Goal: Answer question/provide support

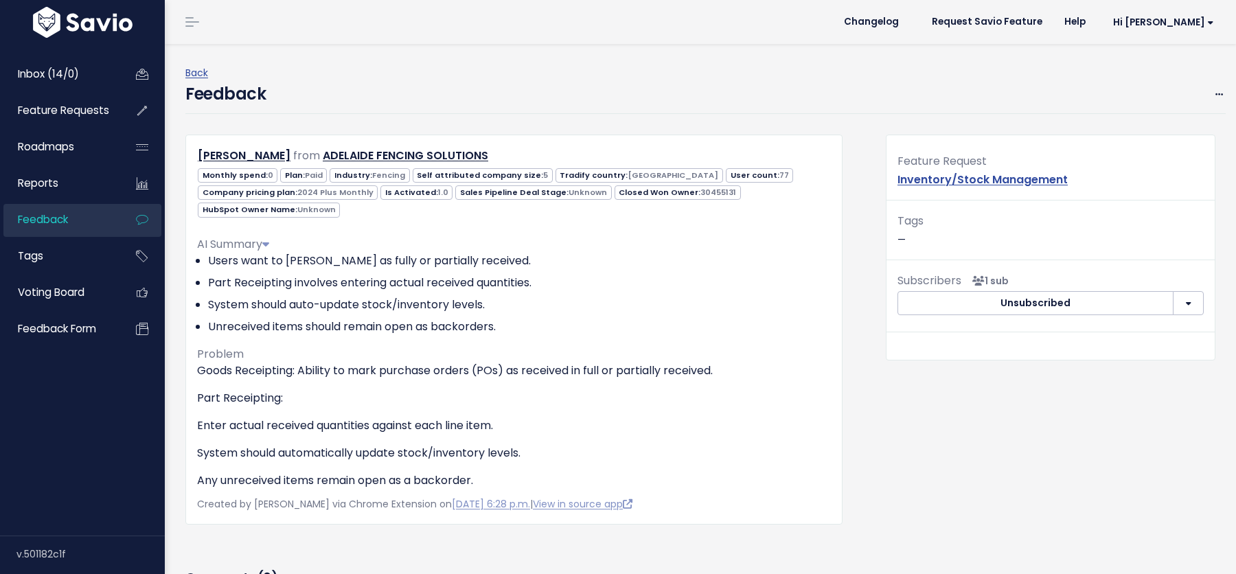
click at [538, 95] on div "Feedback Edit Restore to Inbox Delete" at bounding box center [705, 98] width 1041 height 32
click at [410, 88] on div "Feedback Edit Restore to Inbox Delete" at bounding box center [705, 98] width 1041 height 32
click at [475, 91] on div "Feedback Edit Restore to Inbox Delete" at bounding box center [705, 98] width 1041 height 32
click at [716, 293] on ul "Users want to mark POs as fully or partially received. Part Receipting involves…" at bounding box center [514, 294] width 634 height 82
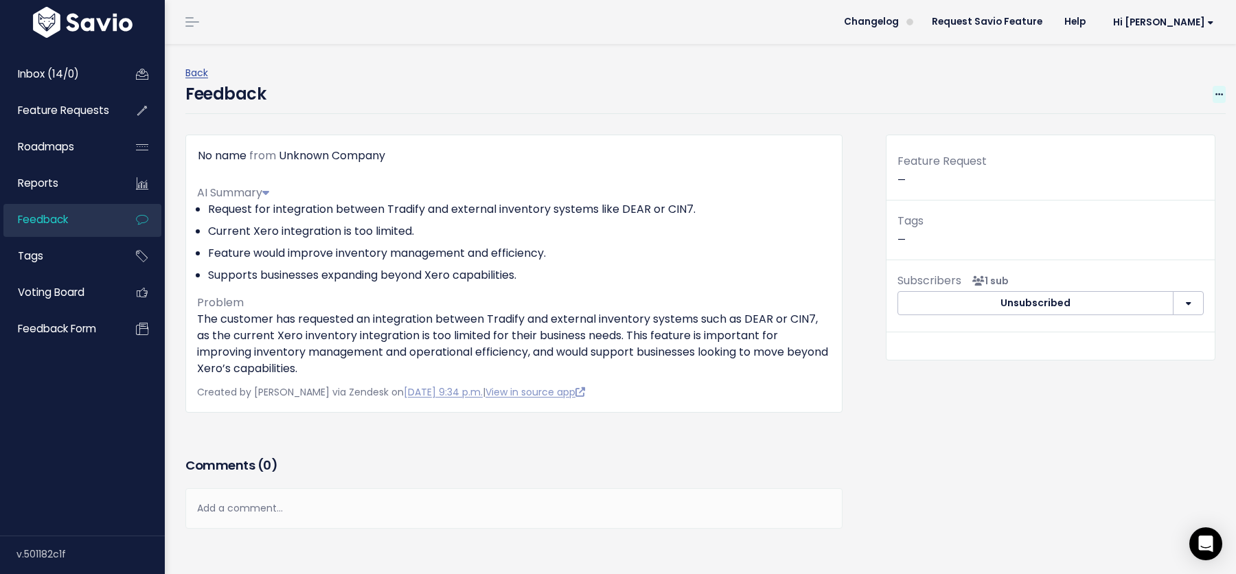
click at [1221, 91] on icon at bounding box center [1220, 95] width 8 height 9
click at [1143, 127] on link "Edit" at bounding box center [1165, 132] width 99 height 27
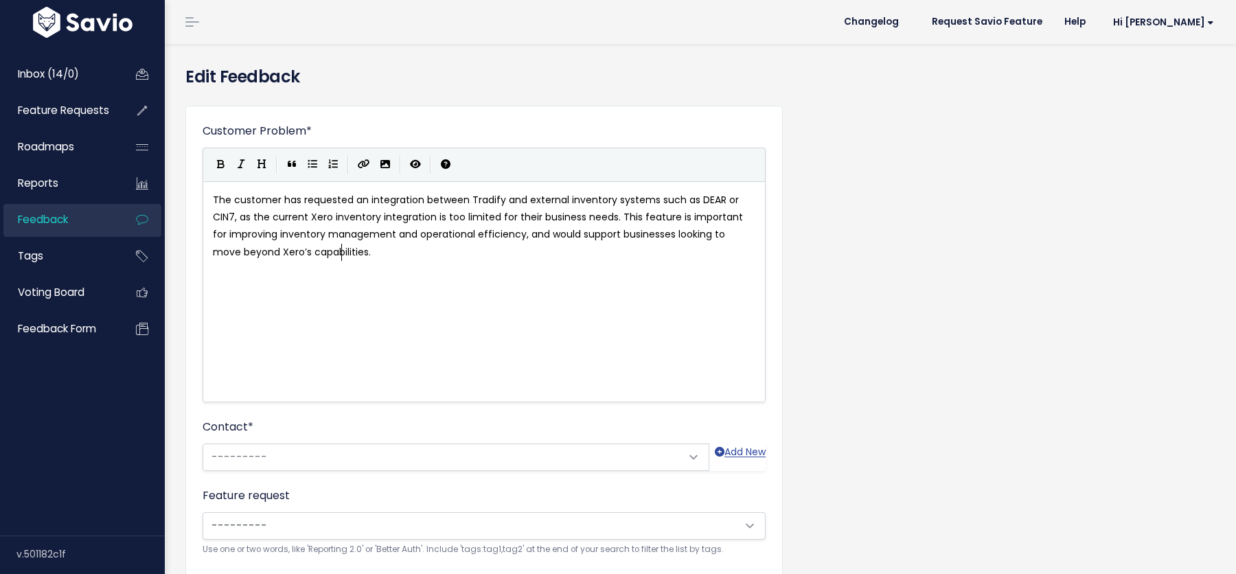
scroll to position [1, 0]
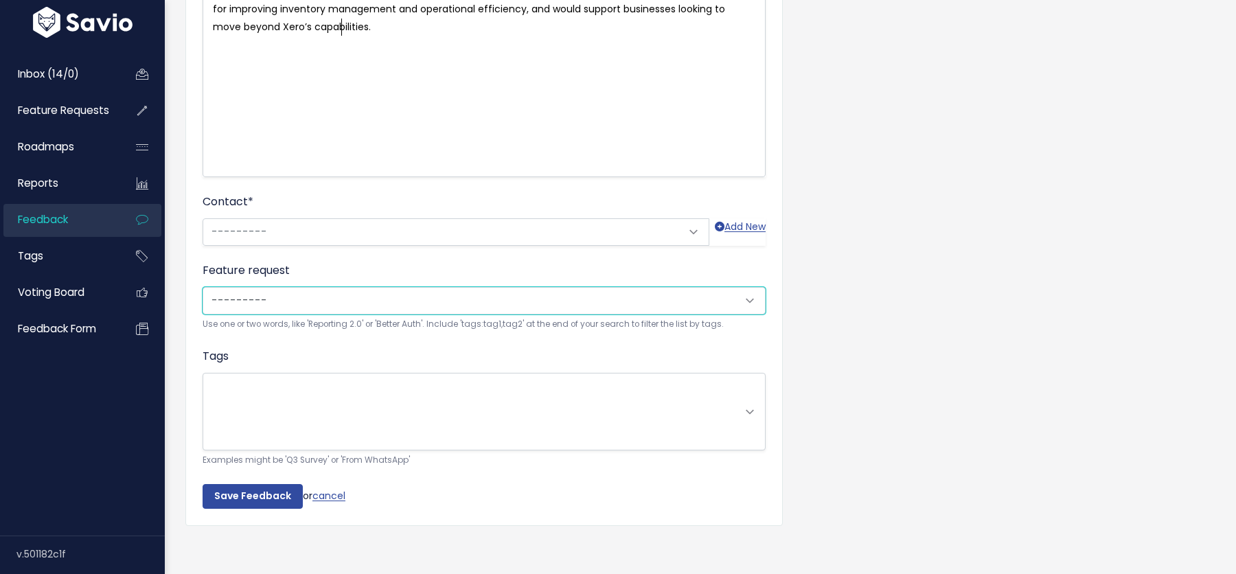
click at [249, 300] on select "---------" at bounding box center [484, 300] width 563 height 27
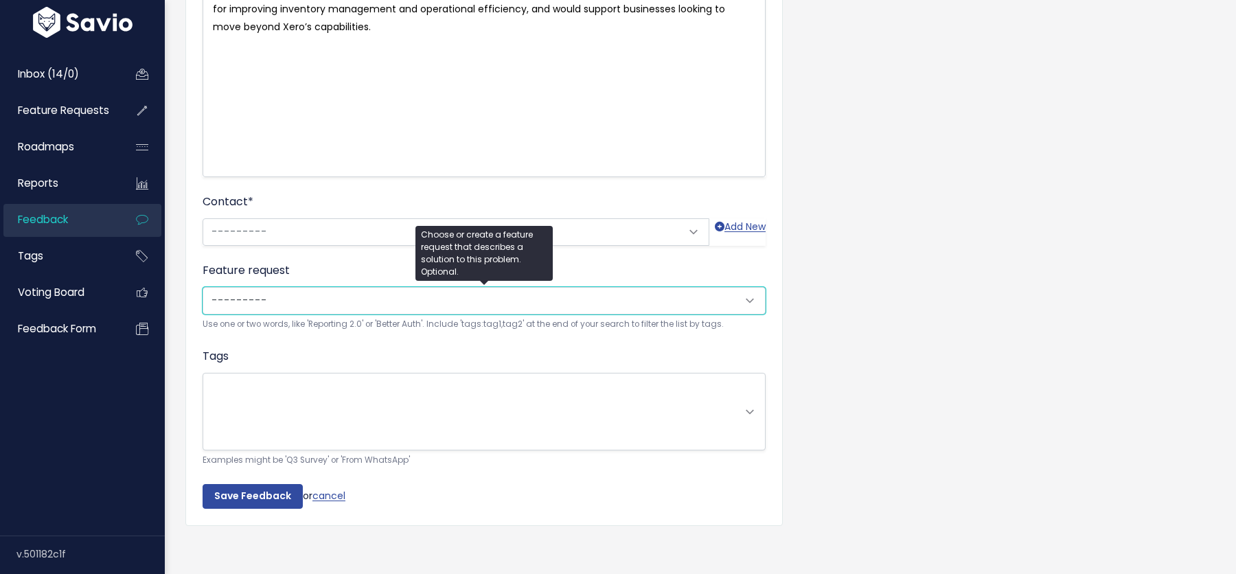
scroll to position [177, 0]
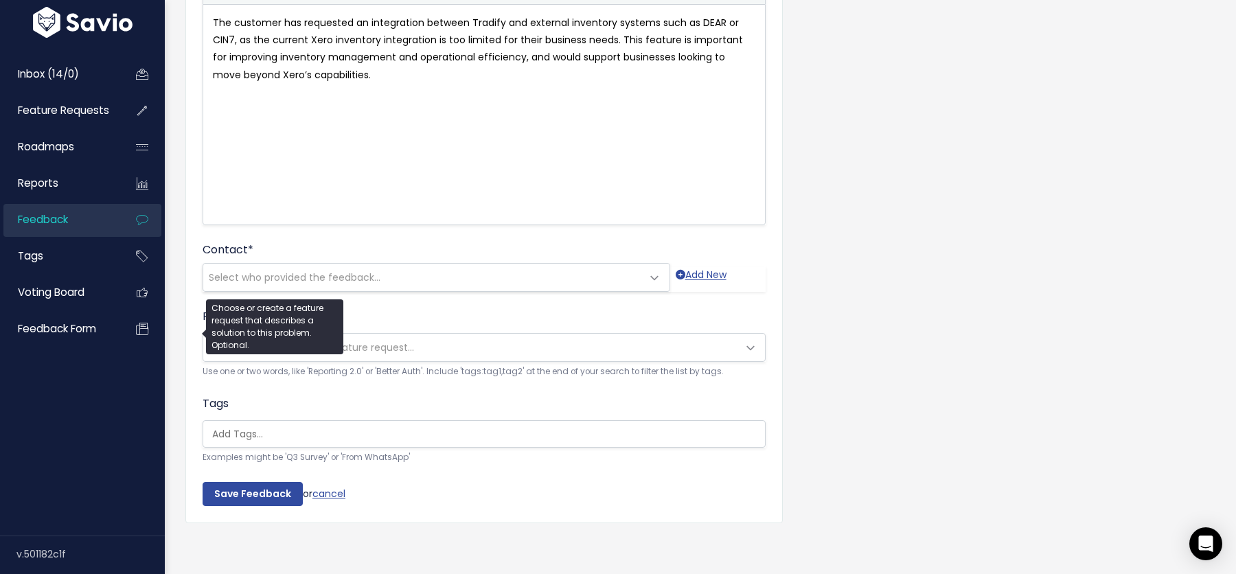
click at [371, 309] on div "Feature request --------- Attach to new or existing feature request... Use one …" at bounding box center [484, 343] width 563 height 71
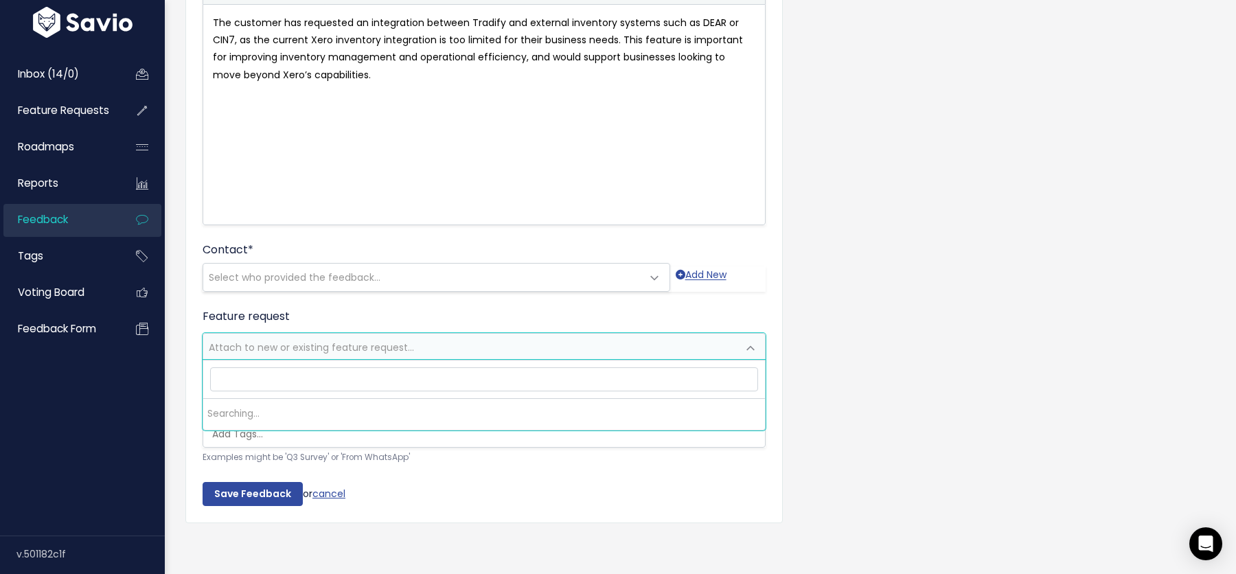
click at [315, 350] on span "Attach to new or existing feature request..." at bounding box center [311, 348] width 205 height 14
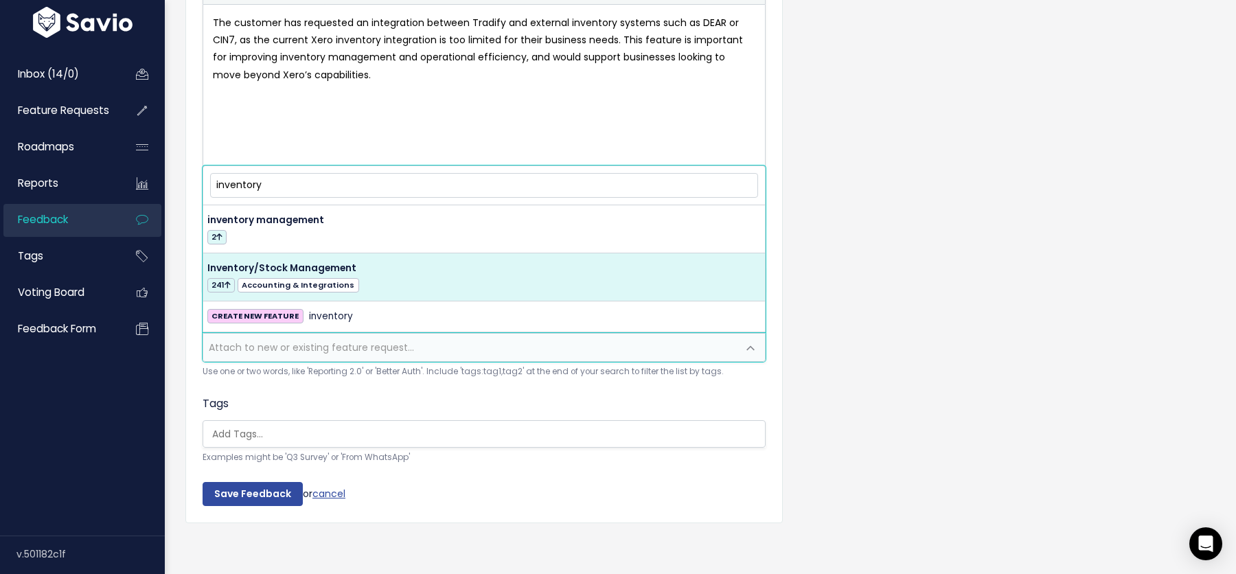
type input "inventory"
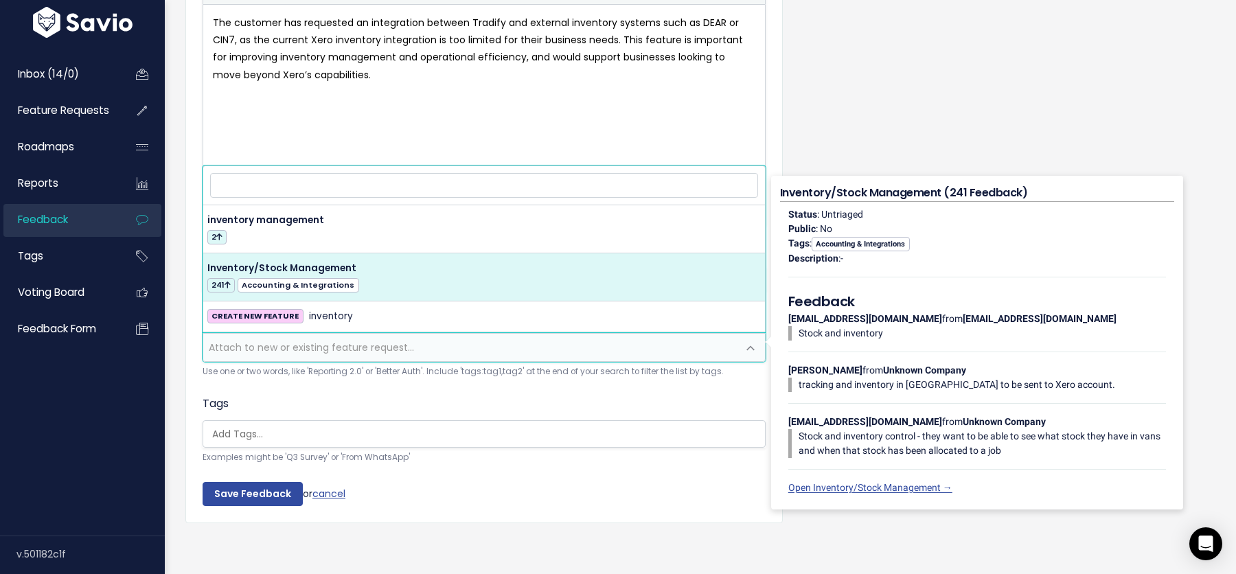
select select "13002"
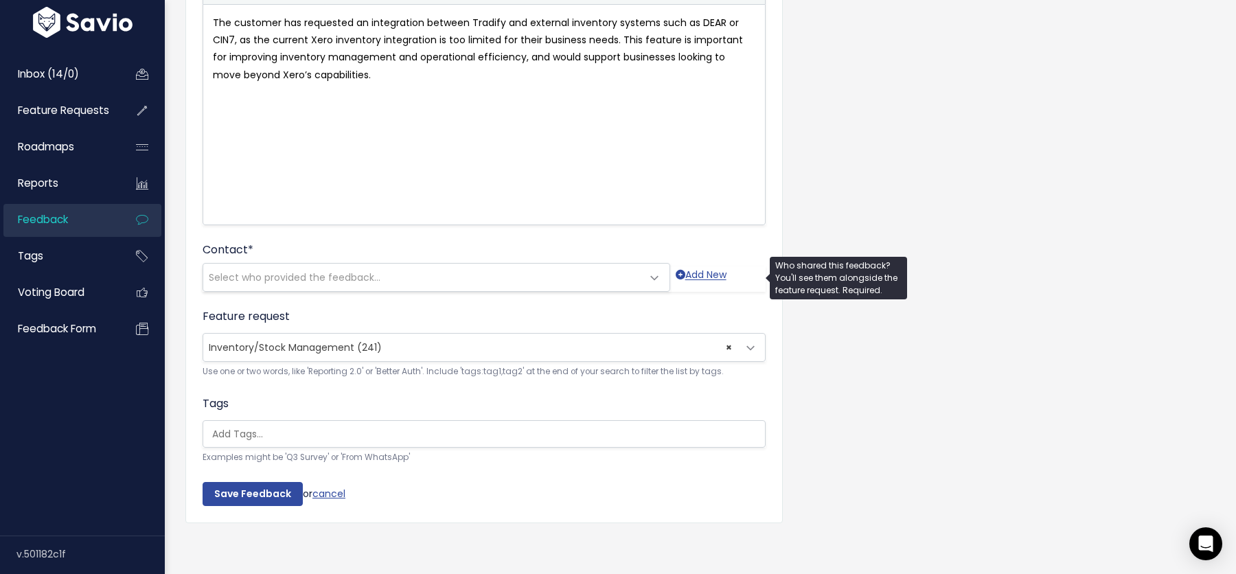
click at [269, 274] on span "Select who provided the feedback..." at bounding box center [295, 278] width 172 height 14
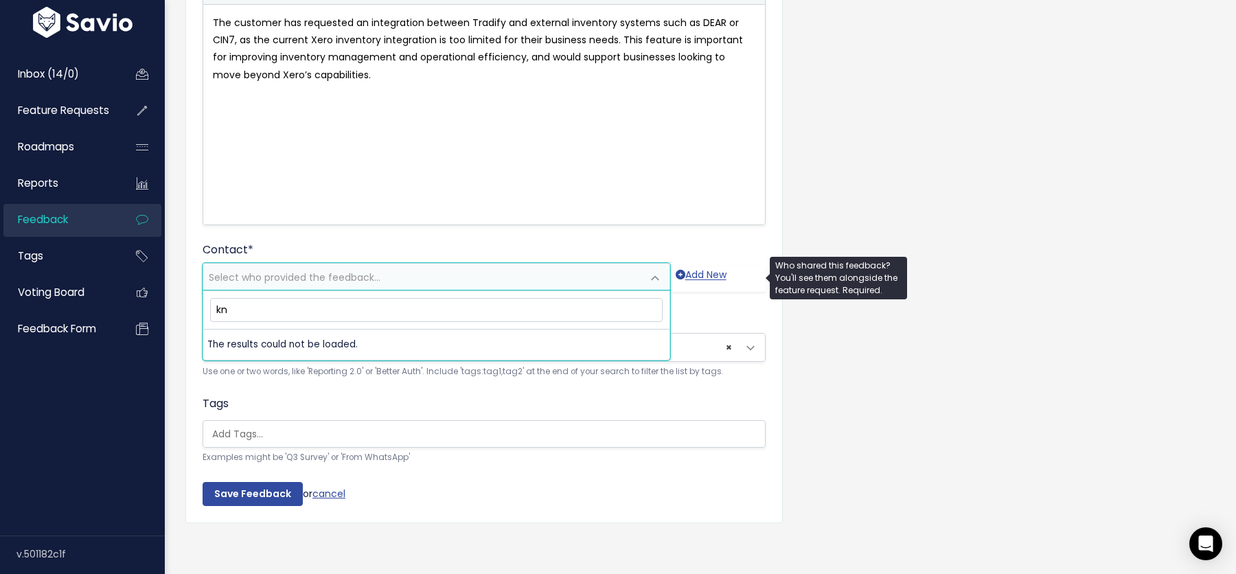
type input "k"
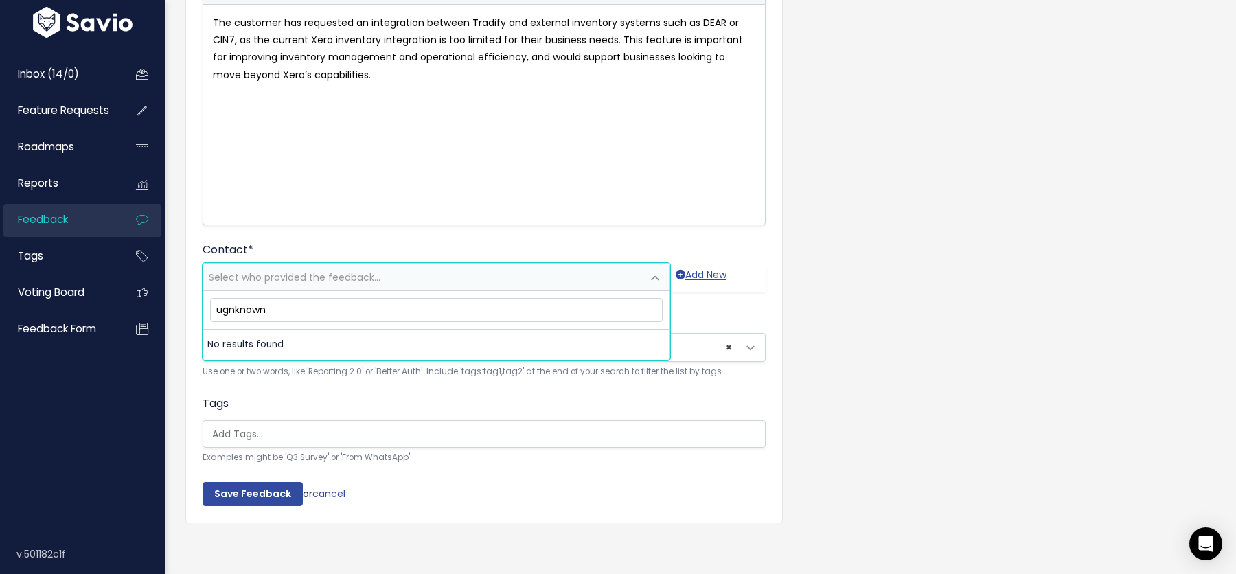
click at [226, 308] on input "ugnknown" at bounding box center [436, 310] width 453 height 24
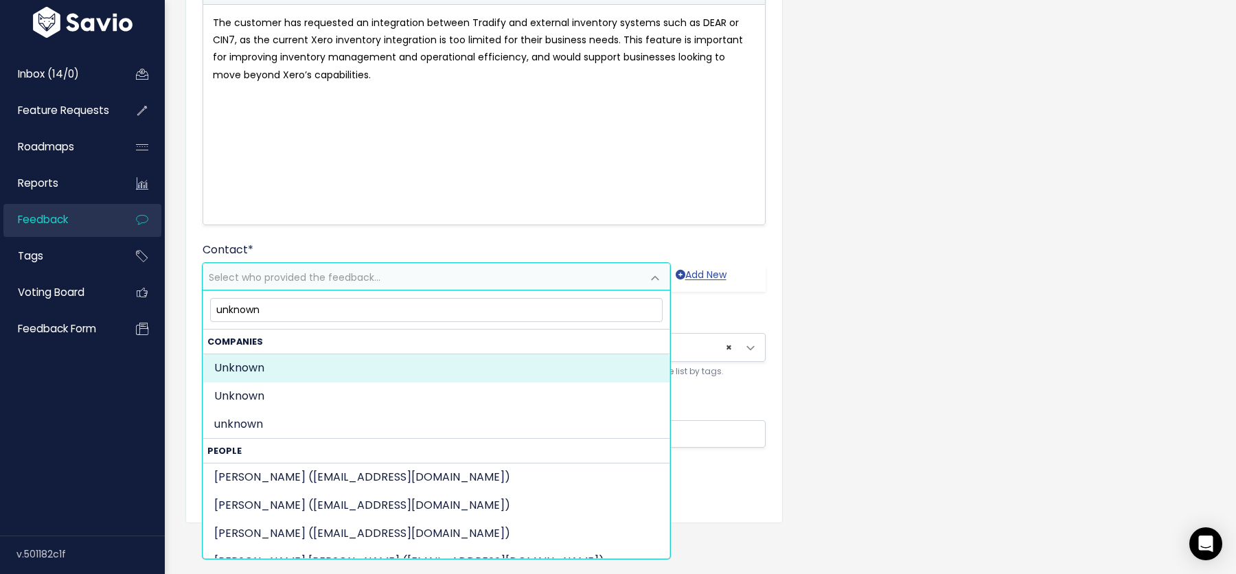
type input "unknown"
select select "COMPANY-19223738"
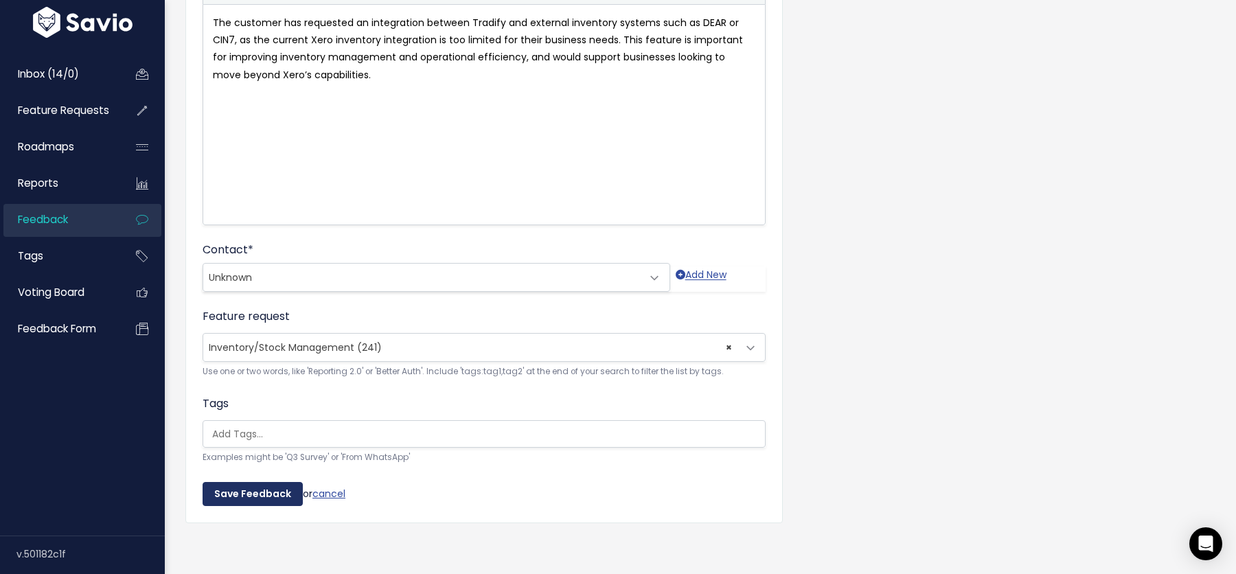
click at [237, 495] on input "Save Feedback" at bounding box center [253, 494] width 100 height 25
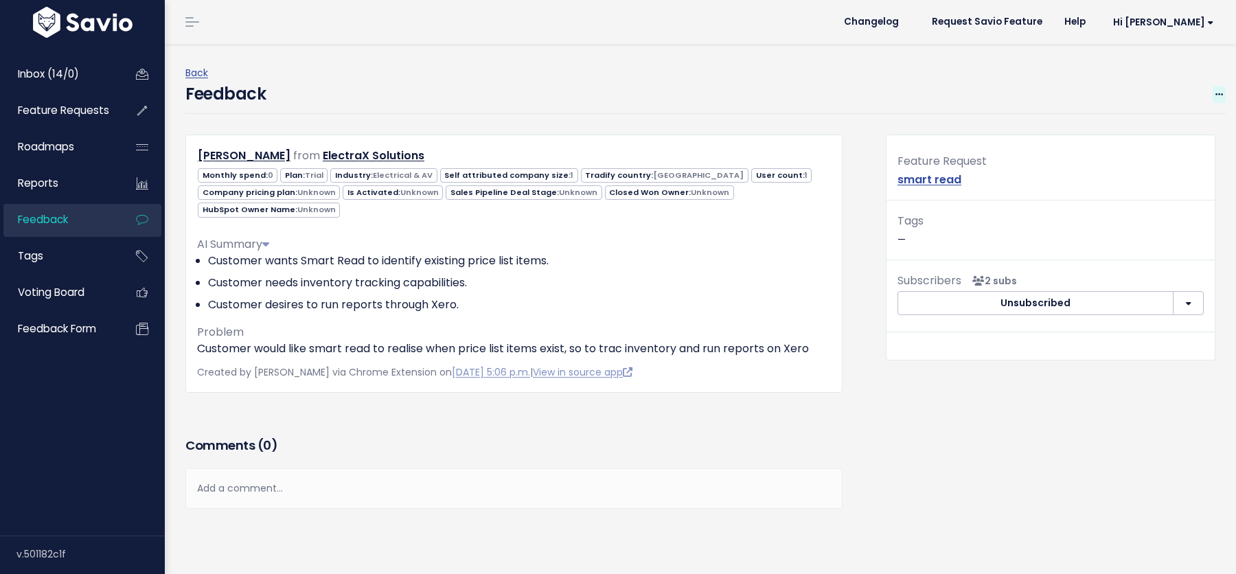
click at [1222, 93] on icon at bounding box center [1220, 95] width 8 height 9
click at [1158, 129] on link "Edit" at bounding box center [1165, 132] width 99 height 27
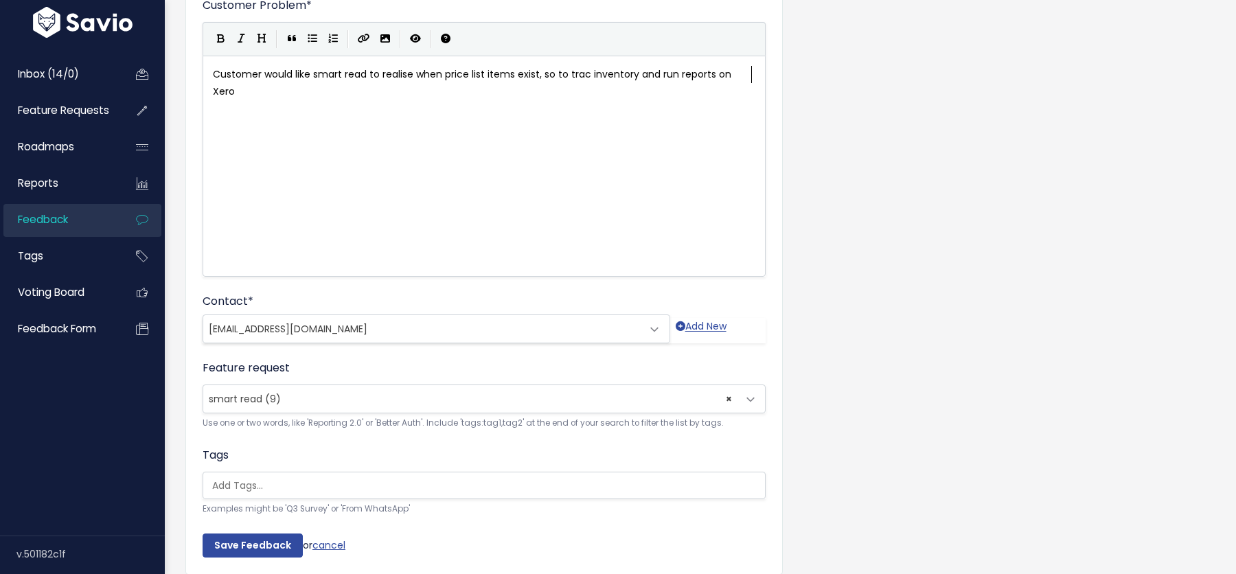
scroll to position [135, 0]
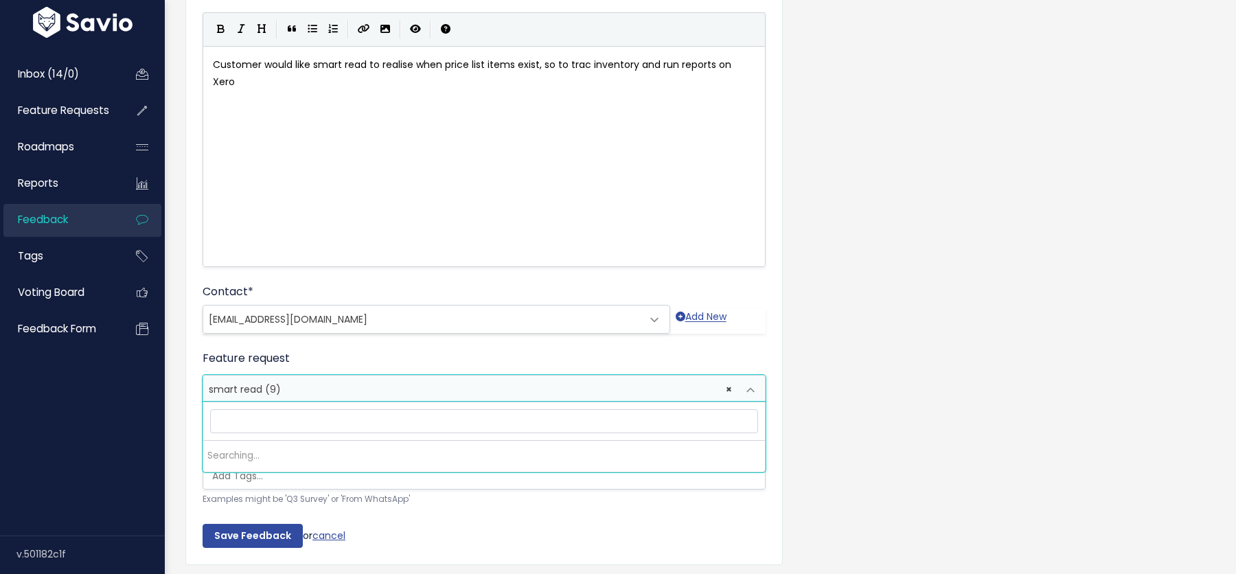
click at [268, 377] on span "× smart read (9)" at bounding box center [470, 389] width 534 height 27
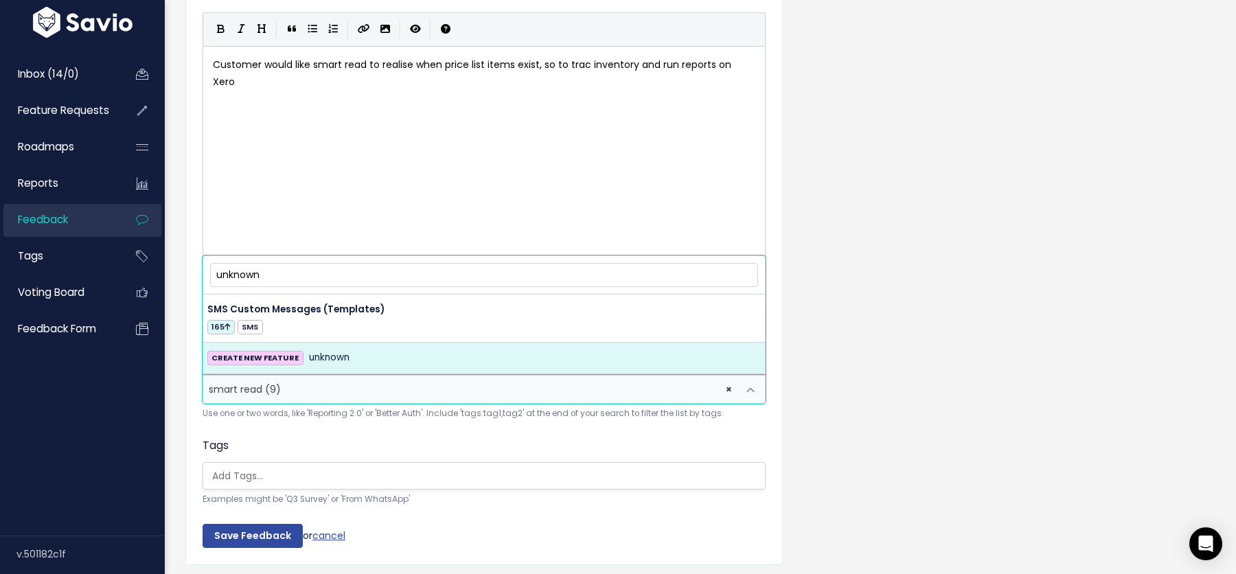
type input "unknown"
click at [282, 431] on form "Customer Problem * Customer would like smart read to realise when price list it…" at bounding box center [484, 268] width 563 height 561
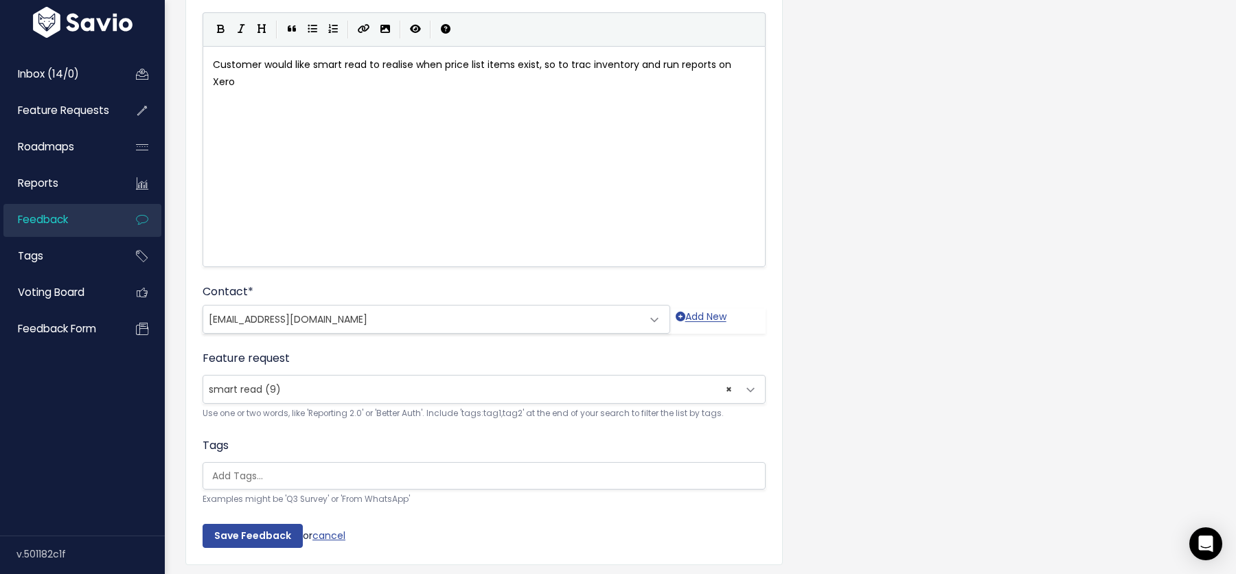
click at [256, 392] on span "smart read (9)" at bounding box center [245, 390] width 72 height 14
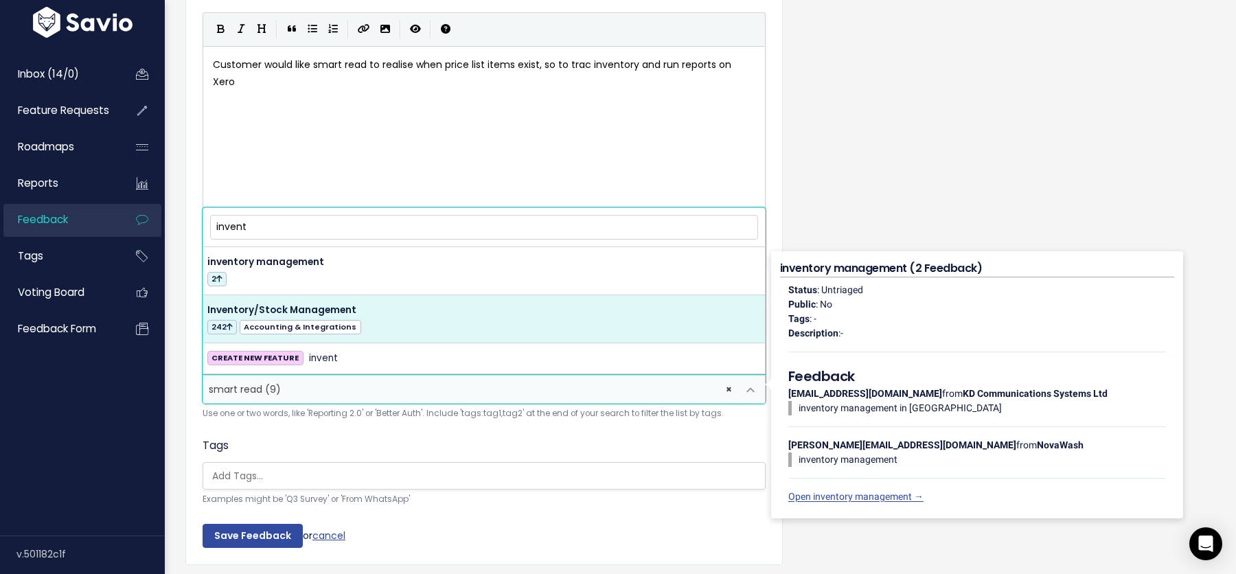
type input "invent"
select select "13002"
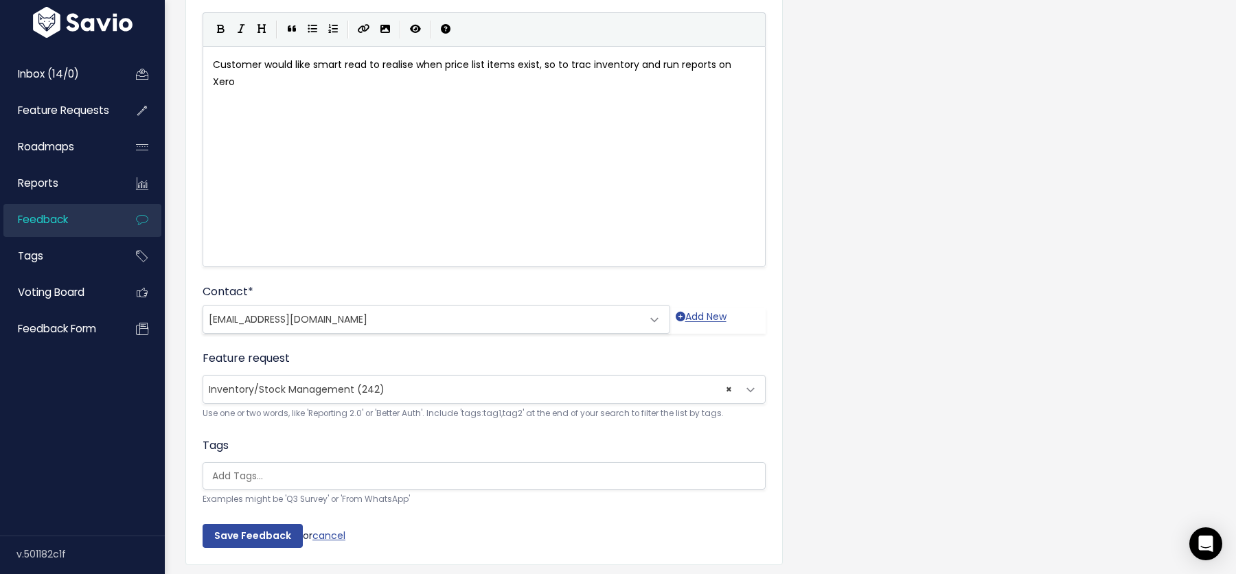
click at [242, 547] on div "Customer Problem * Customer would like smart read to realise when price list it…" at bounding box center [484, 267] width 598 height 595
click at [242, 537] on input "Save Feedback" at bounding box center [253, 536] width 100 height 25
